Goal: Obtain resource: Download file/media

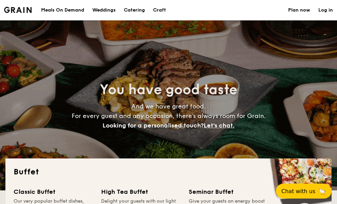
select select
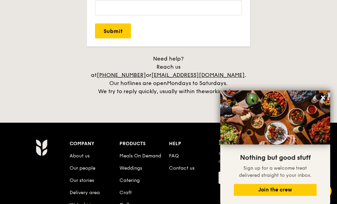
scroll to position [1427, 0]
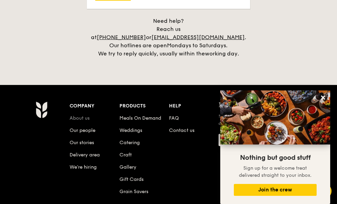
click at [80, 115] on link "About us" at bounding box center [80, 118] width 20 height 6
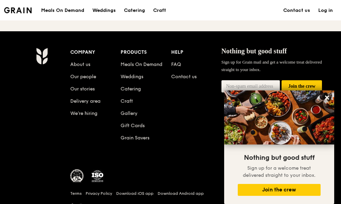
scroll to position [808, 0]
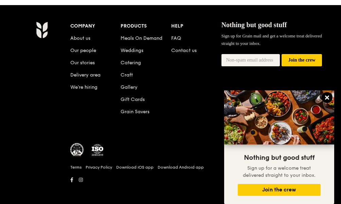
click at [325, 98] on icon at bounding box center [327, 97] width 6 height 6
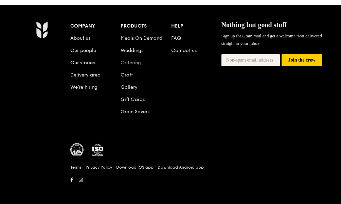
click at [130, 60] on link "Catering" at bounding box center [131, 63] width 20 height 6
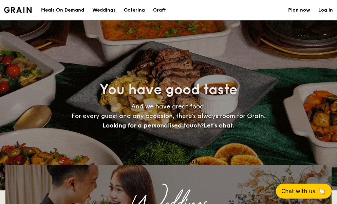
select select
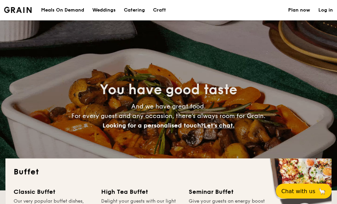
click at [14, 8] on img at bounding box center [18, 10] width 28 height 6
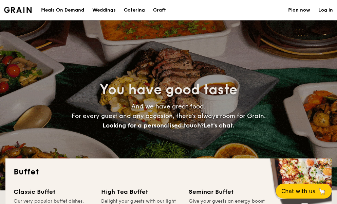
select select
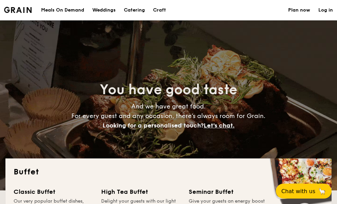
scroll to position [102, 0]
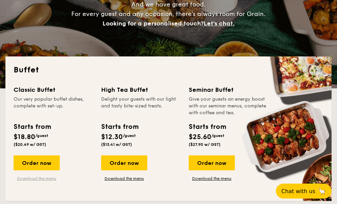
click at [41, 180] on link "Download the menu" at bounding box center [37, 178] width 46 height 5
